Goal: Find specific page/section: Find specific page/section

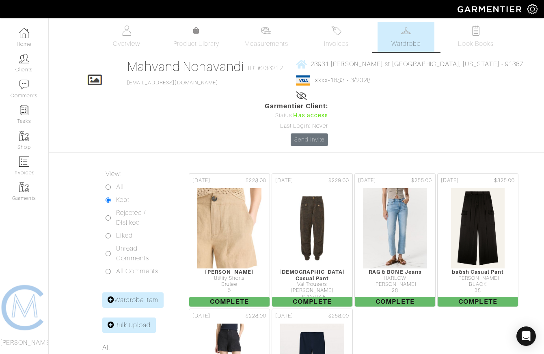
scroll to position [108, 0]
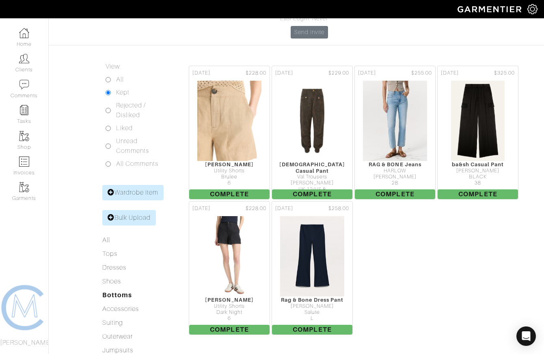
click at [112, 243] on div "View: All Kept Rejected / Disliked Liked Unread Comments All Comments Wardrobe …" at bounding box center [137, 211] width 82 height 298
click at [113, 278] on link "Shoes" at bounding box center [111, 281] width 19 height 7
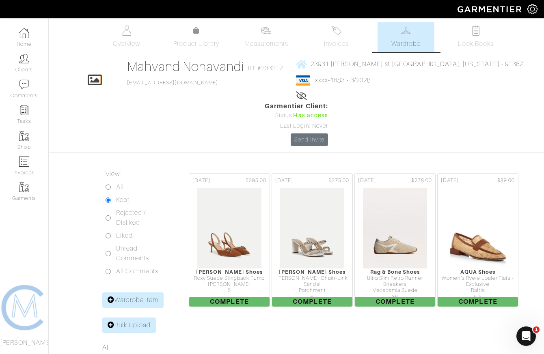
click at [130, 208] on label "Rejected / Disliked" at bounding box center [140, 217] width 48 height 19
click at [111, 215] on input "Rejected / Disliked" at bounding box center [107, 217] width 5 height 5
radio input "true"
